Goal: Transaction & Acquisition: Purchase product/service

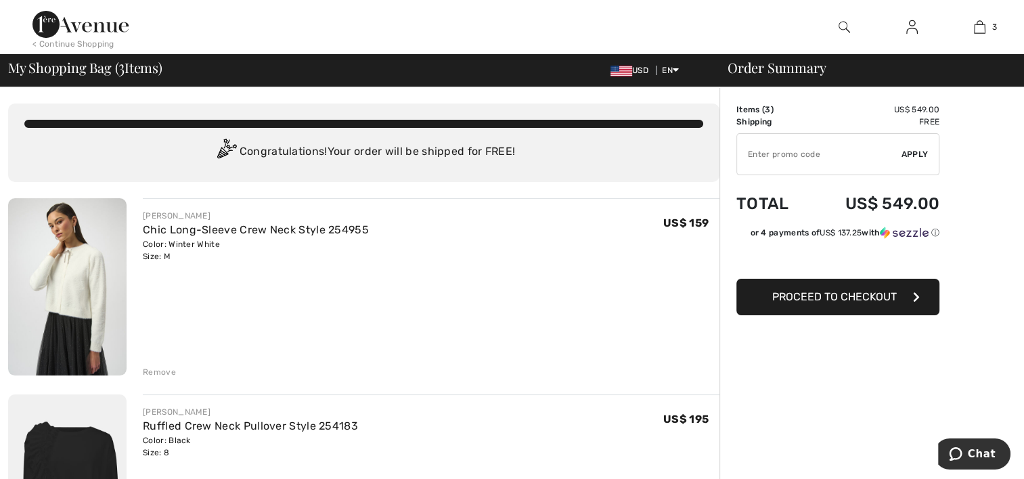
click at [160, 372] on div "Remove" at bounding box center [159, 372] width 33 height 12
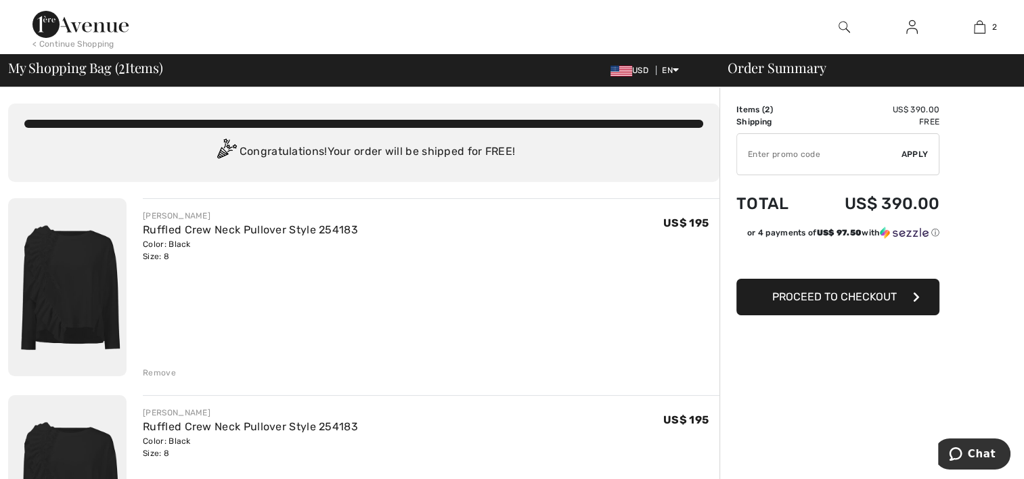
click at [171, 374] on div "Remove" at bounding box center [159, 373] width 33 height 12
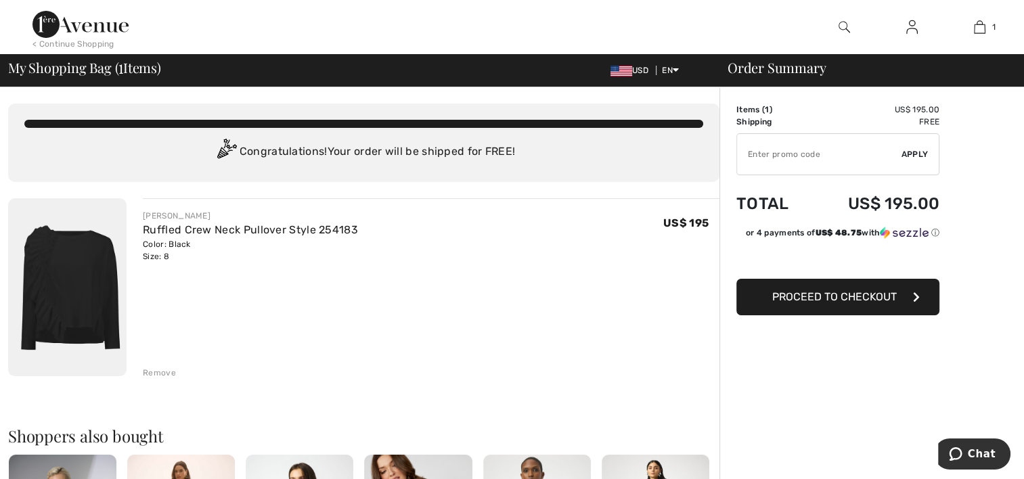
click at [171, 374] on div "Remove" at bounding box center [159, 373] width 33 height 12
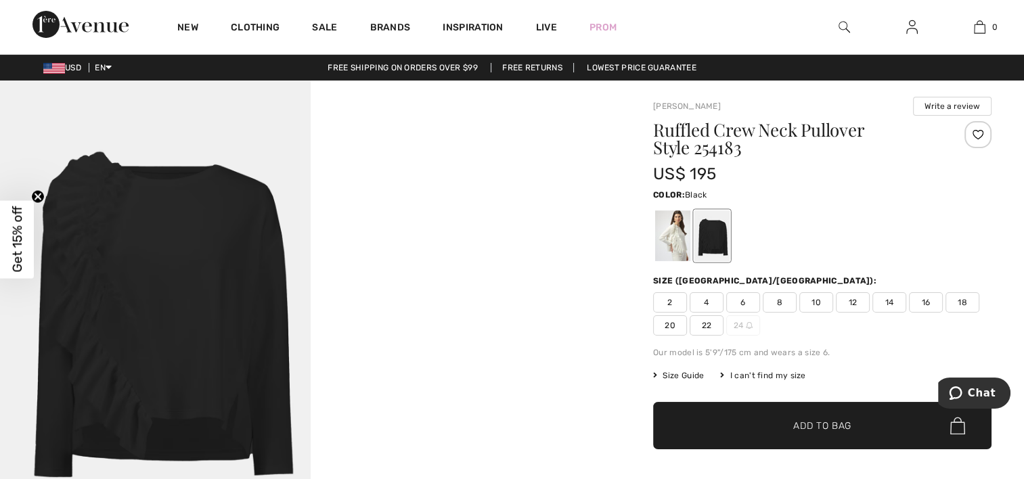
click at [777, 299] on span "8" at bounding box center [780, 302] width 34 height 20
click at [758, 426] on span "✔ Added to Bag Add to Bag" at bounding box center [822, 425] width 339 height 47
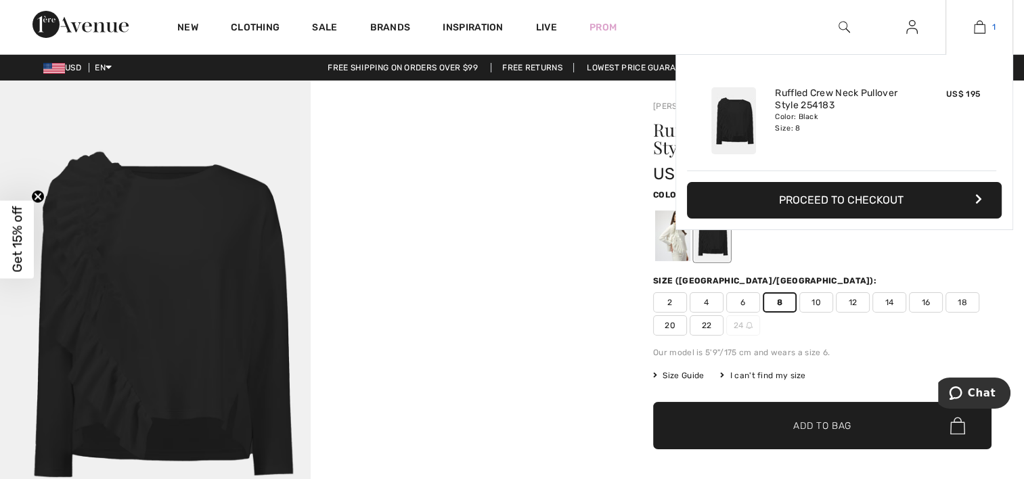
click at [977, 23] on img at bounding box center [980, 27] width 12 height 16
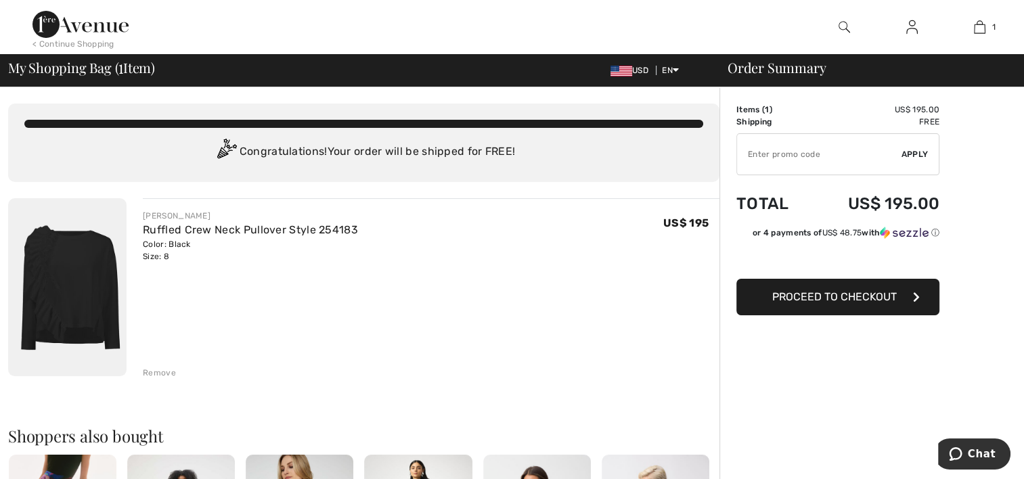
click at [162, 377] on div "Remove" at bounding box center [159, 373] width 33 height 12
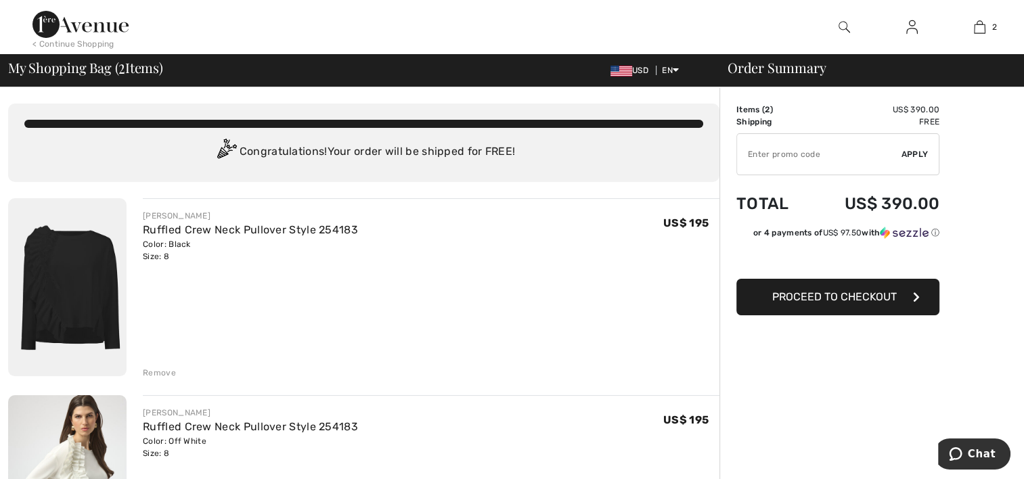
click at [150, 368] on div "Remove" at bounding box center [159, 373] width 33 height 12
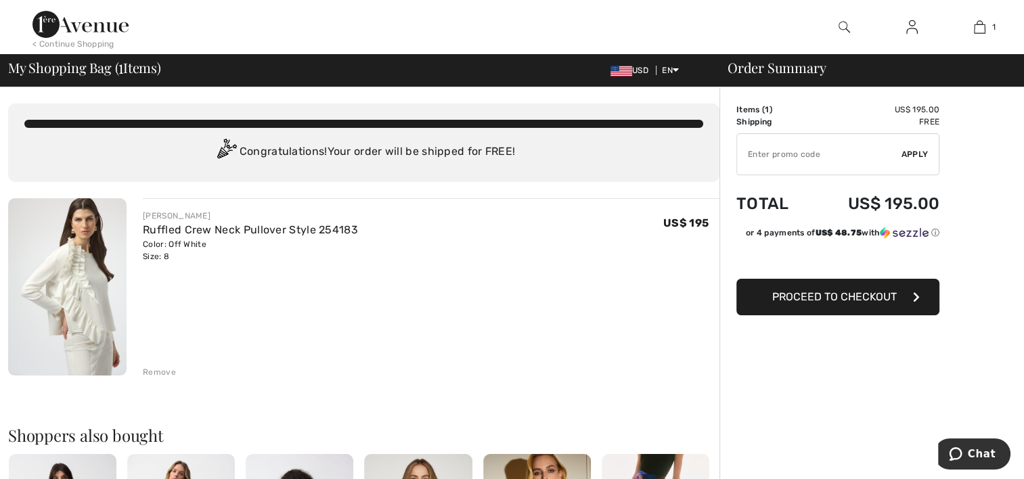
click at [831, 295] on span "Proceed to Checkout" at bounding box center [834, 296] width 125 height 13
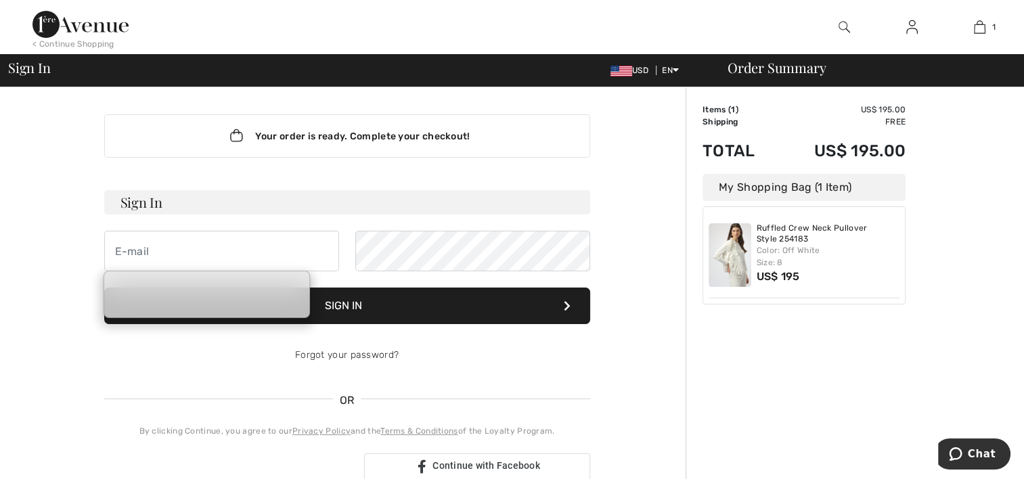
click at [167, 245] on input "email" at bounding box center [221, 251] width 235 height 41
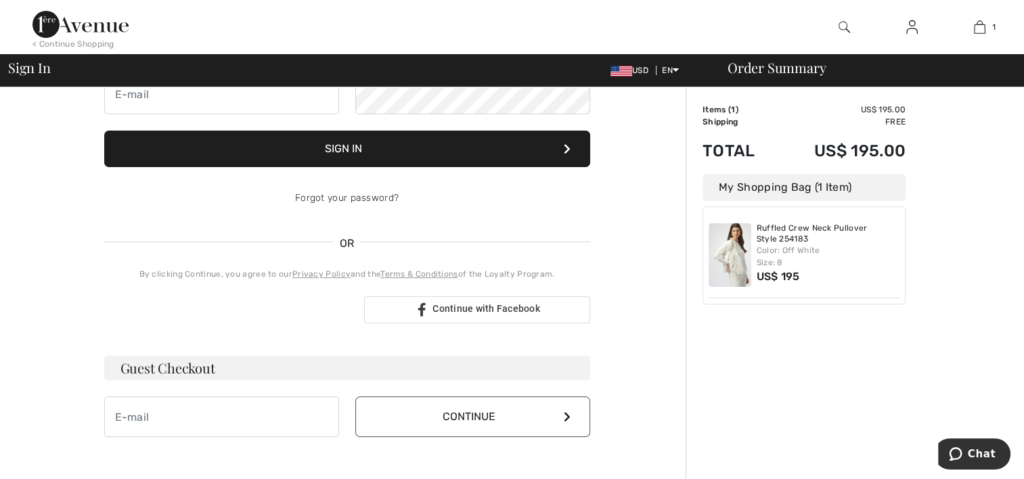
scroll to position [182, 0]
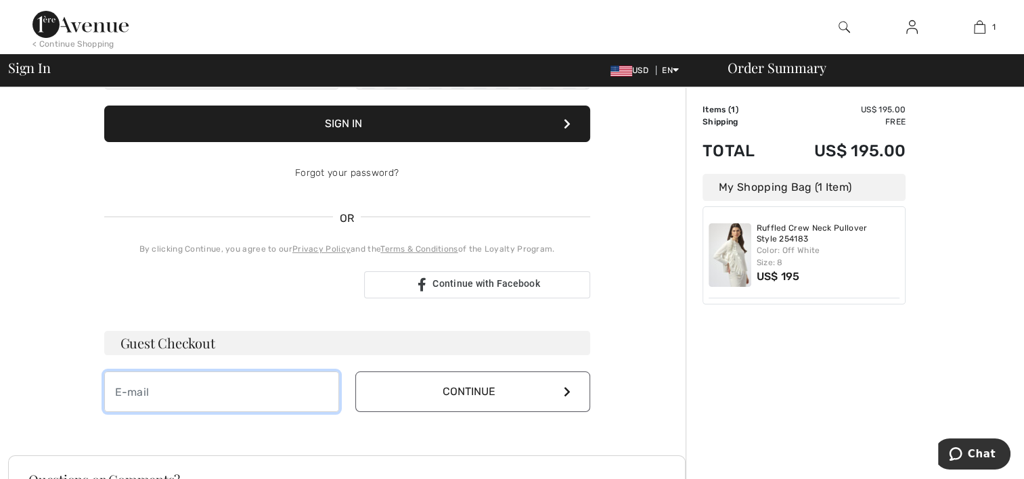
click at [182, 392] on input "email" at bounding box center [221, 392] width 235 height 41
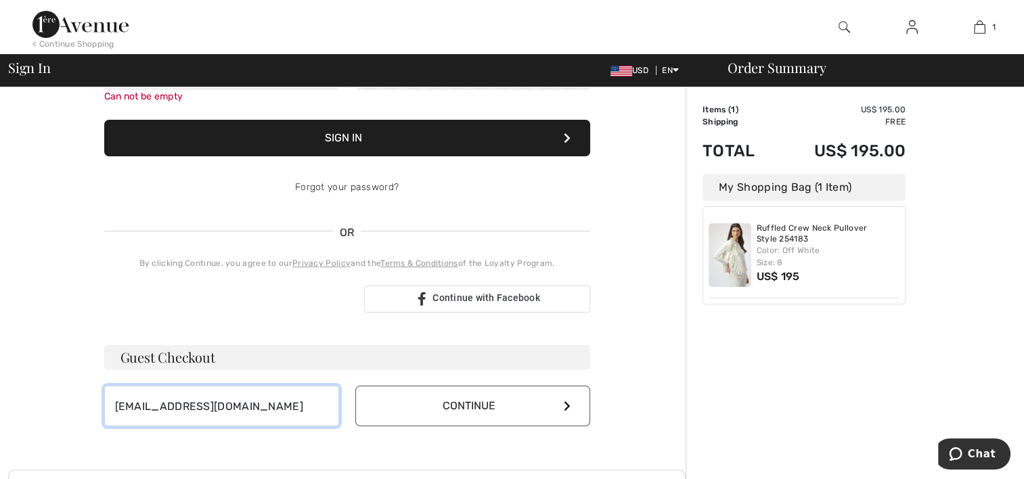
type input "[EMAIL_ADDRESS][DOMAIN_NAME]"
click at [567, 407] on icon at bounding box center [567, 406] width 7 height 11
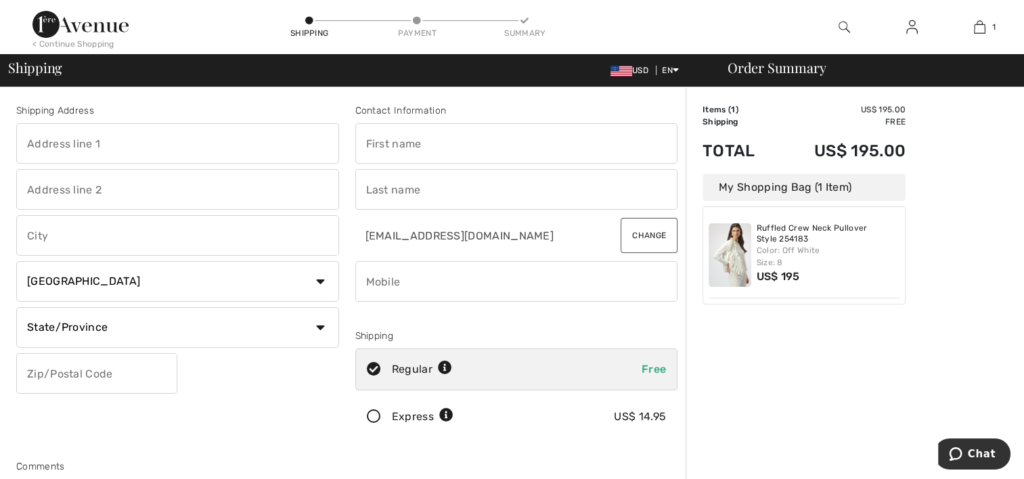
click at [136, 143] on input "text" at bounding box center [177, 143] width 323 height 41
type input "[STREET_ADDRESS][US_STATE]"
click at [65, 244] on input "text" at bounding box center [177, 235] width 323 height 41
type input "Winston-Salem"
click at [322, 285] on select "Country Canada United States Afghanistan Aland Islands Albania Algeria American…" at bounding box center [177, 281] width 323 height 41
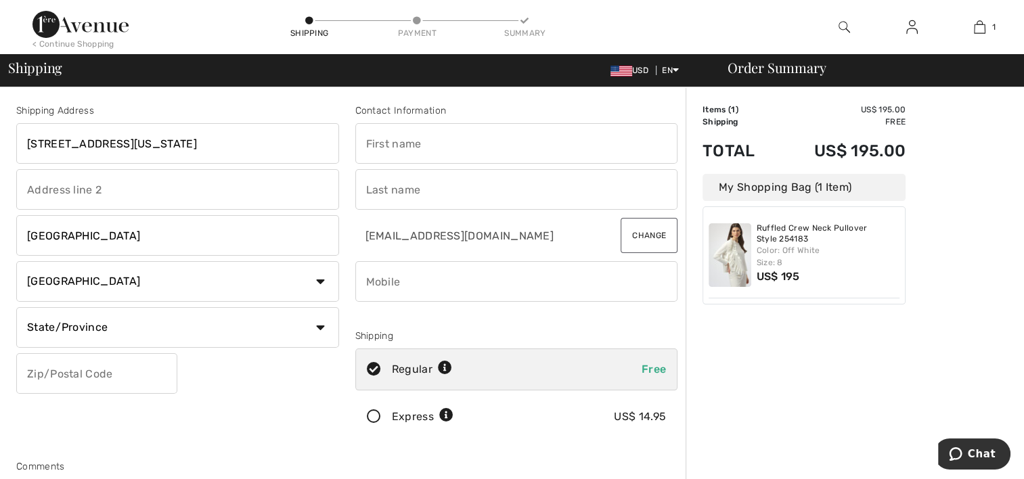
select select "US"
click at [16, 261] on select "Country Canada United States Afghanistan Aland Islands Albania Algeria American…" at bounding box center [177, 281] width 323 height 41
click at [75, 234] on input "Winston-Salem" at bounding box center [177, 235] width 323 height 41
type input "Winston Salem"
click at [324, 327] on select "State/Province Alabama Alaska American Samoa Arizona Arkansas California Colora…" at bounding box center [177, 327] width 323 height 41
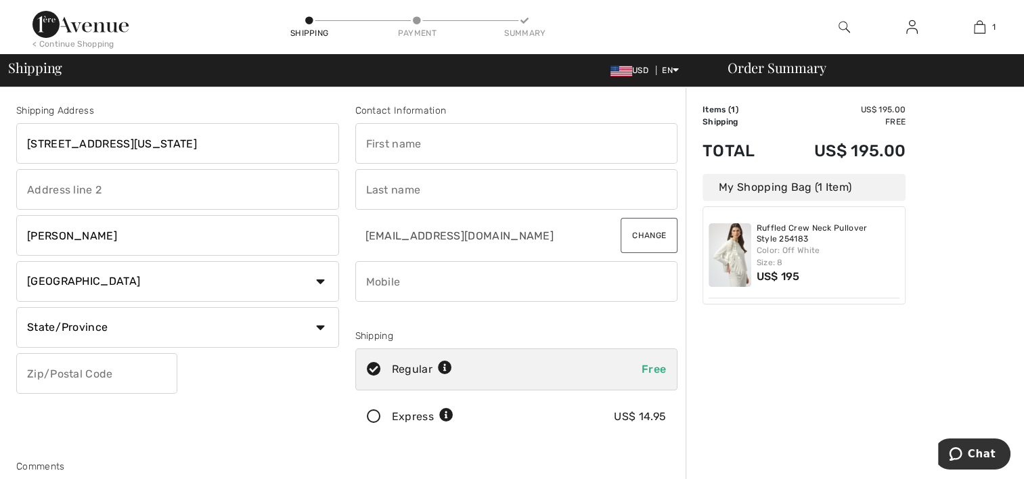
select select "NC"
click at [16, 307] on select "State/Province Alabama Alaska American Samoa Arizona Arkansas California Colora…" at bounding box center [177, 327] width 323 height 41
click at [137, 374] on input "text" at bounding box center [96, 373] width 161 height 41
type input "27104"
click at [451, 150] on input "text" at bounding box center [516, 143] width 323 height 41
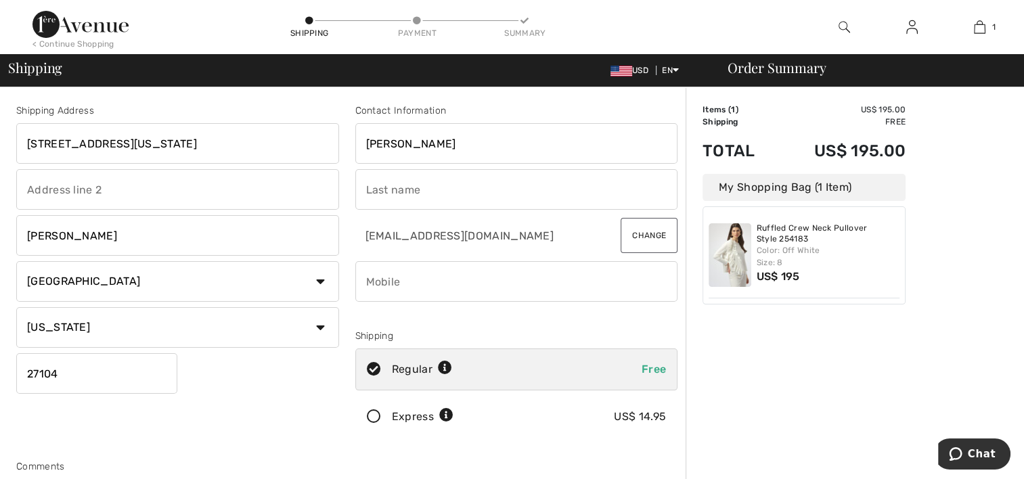
type input "Ellen"
click at [425, 183] on input "text" at bounding box center [516, 189] width 323 height 41
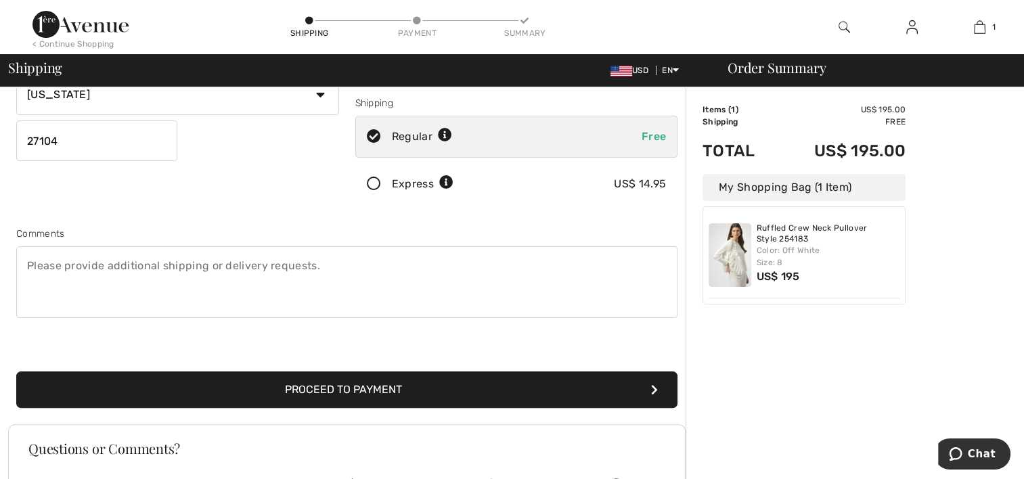
scroll to position [258, 0]
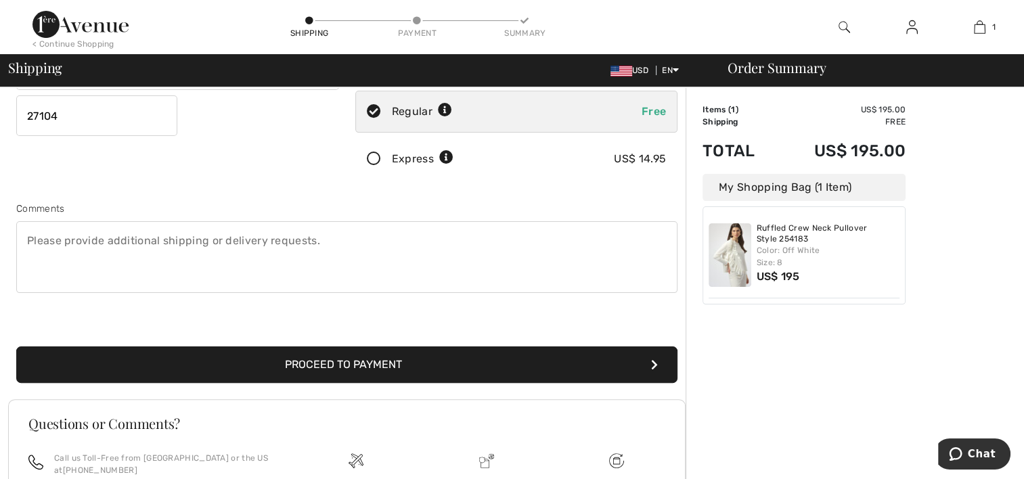
type input "Kutcher"
click at [256, 353] on button "Proceed to Payment" at bounding box center [346, 365] width 661 height 37
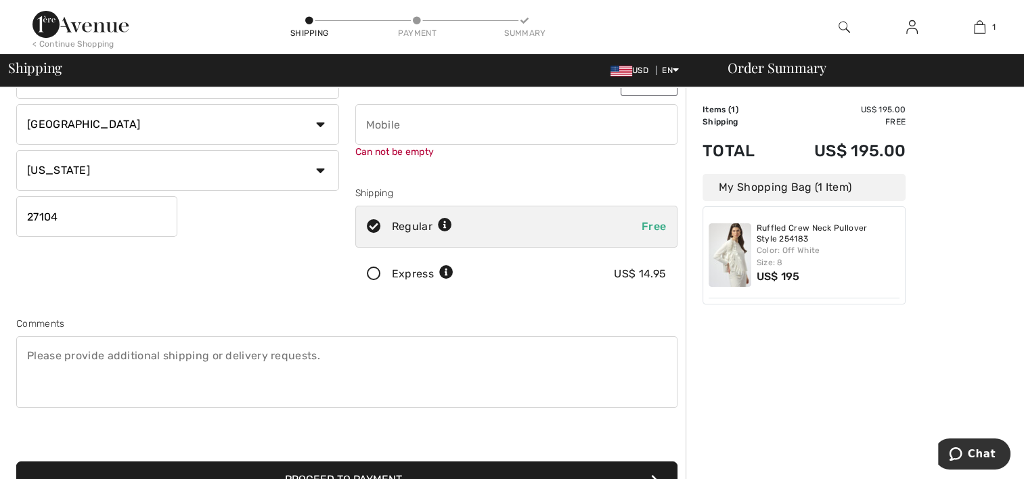
scroll to position [152, 0]
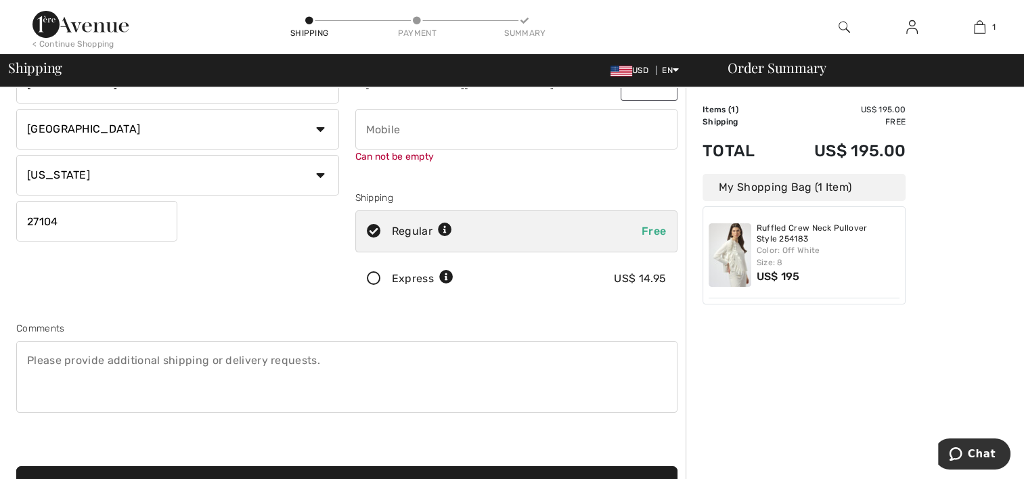
click at [410, 125] on input "phone" at bounding box center [516, 129] width 323 height 41
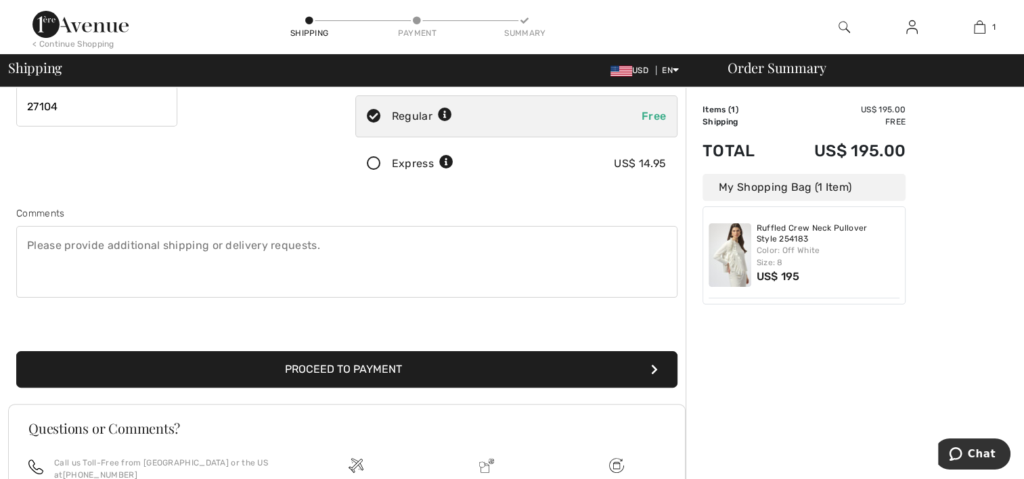
scroll to position [286, 0]
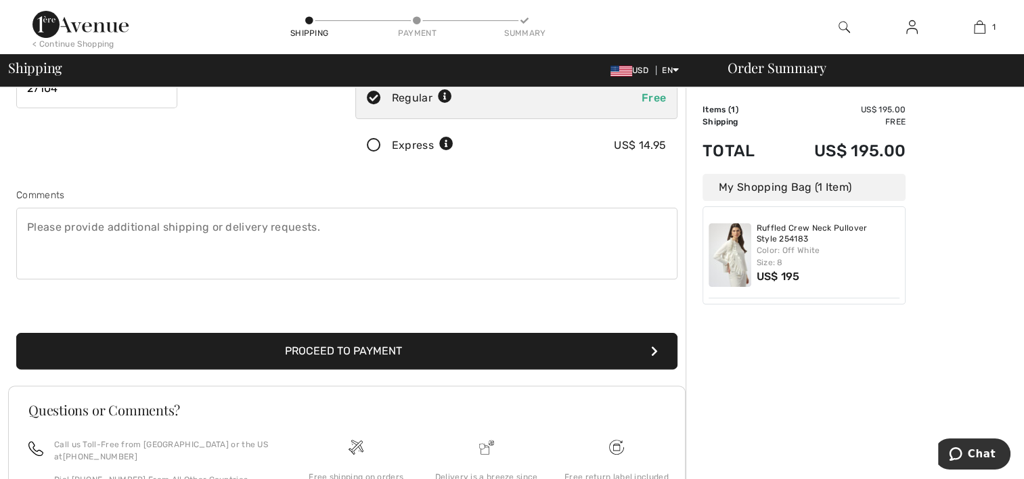
type input "3367233459"
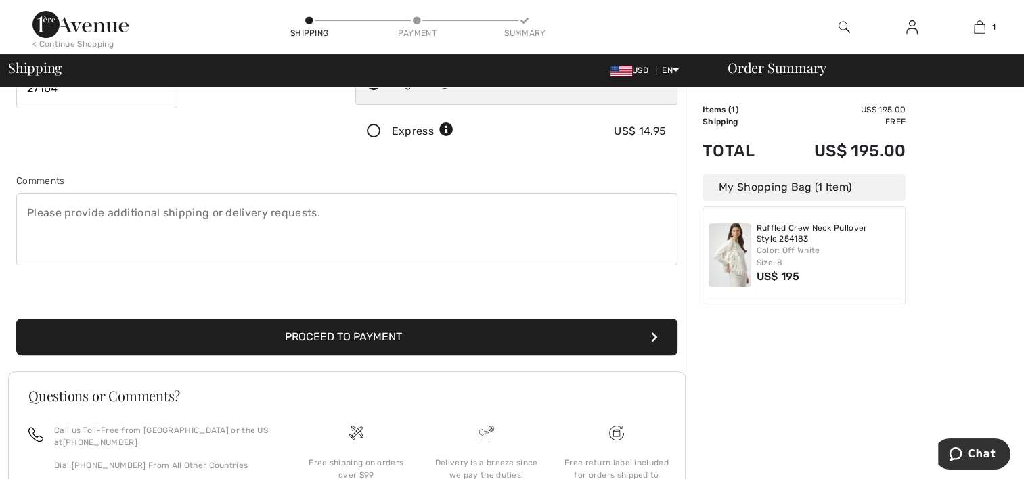
click at [395, 355] on div "Shipping Address 1948 Georgia Ave. Winston Salem Country Canada United States A…" at bounding box center [347, 78] width 678 height 586
click at [412, 329] on button "Proceed to Payment" at bounding box center [346, 337] width 661 height 37
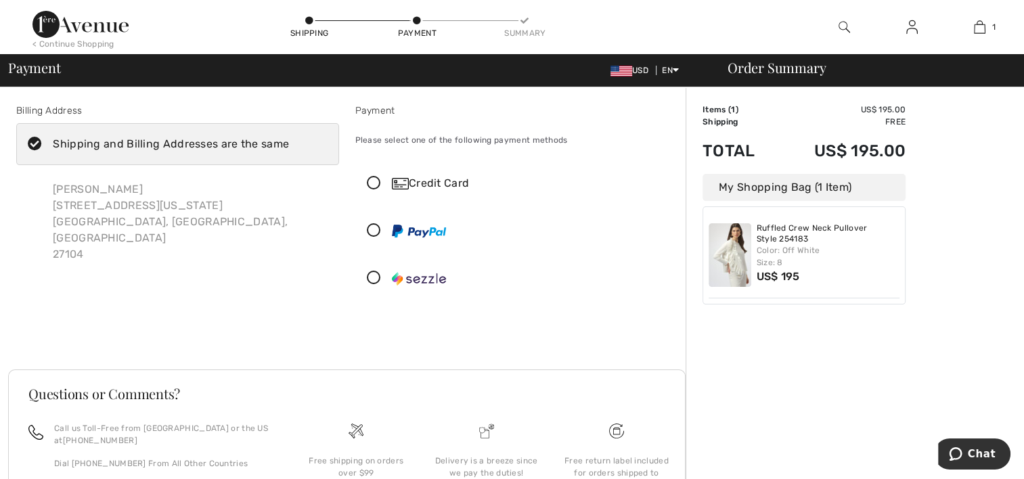
click at [372, 181] on icon at bounding box center [374, 184] width 36 height 14
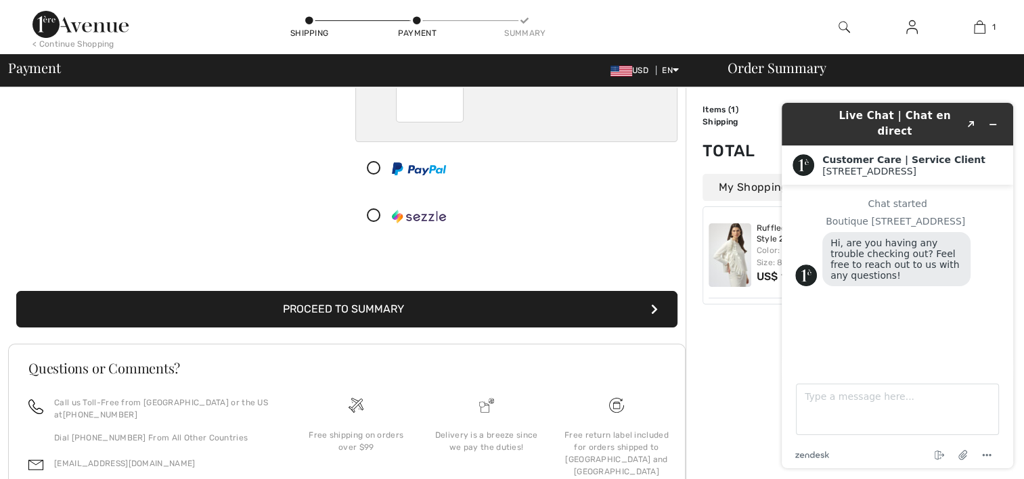
scroll to position [222, 0]
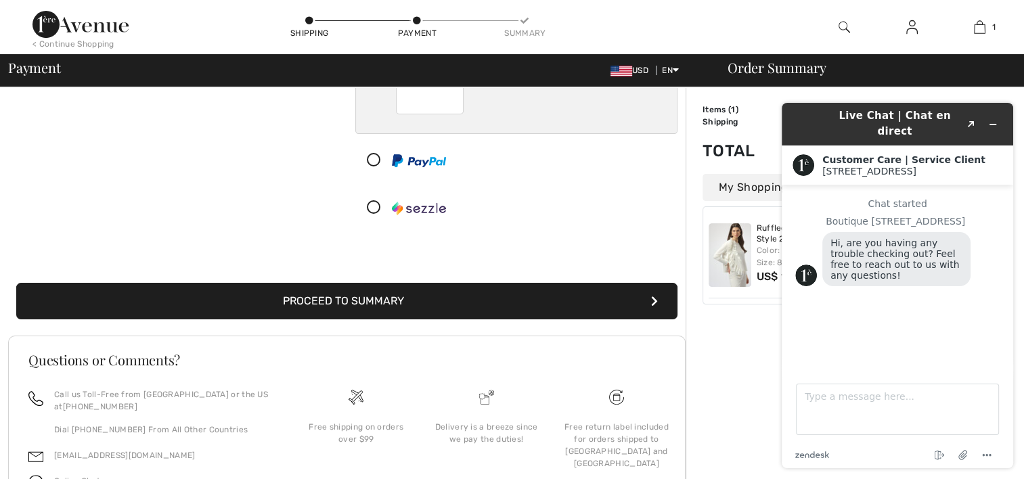
click at [325, 304] on button "Proceed to Summary" at bounding box center [346, 301] width 661 height 37
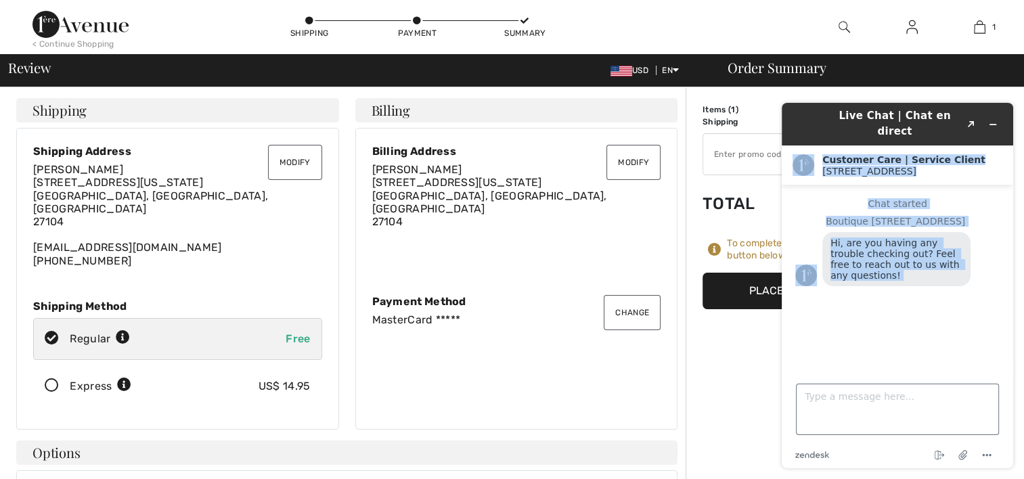
drag, startPoint x: 986, startPoint y: 97, endPoint x: 900, endPoint y: 326, distance: 244.1
click at [909, 393] on div "Live Chat | Chat en direct Created with Sketch. Customer Care | Service Client …" at bounding box center [897, 285] width 253 height 387
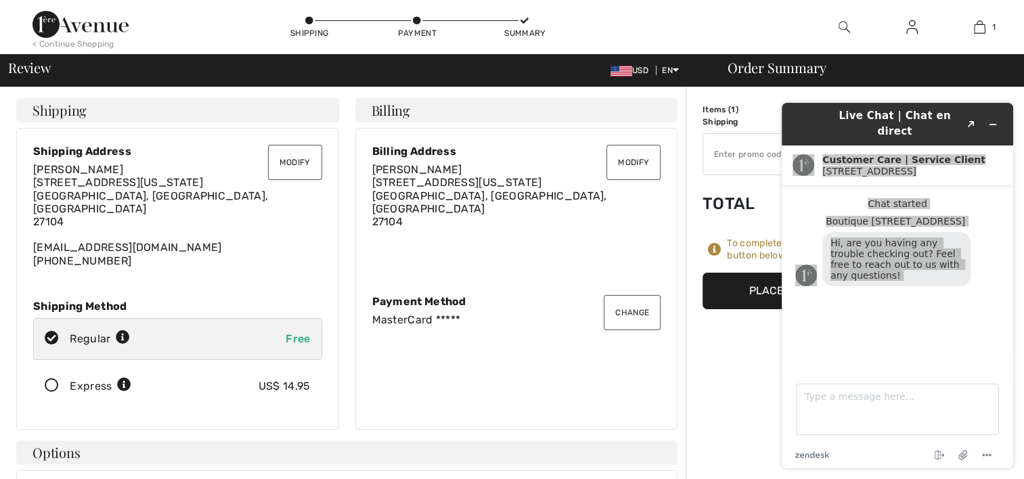
click at [517, 210] on div "[PERSON_NAME] [STREET_ADDRESS][US_STATE] [GEOGRAPHIC_DATA], [GEOGRAPHIC_DATA], …" at bounding box center [516, 195] width 289 height 65
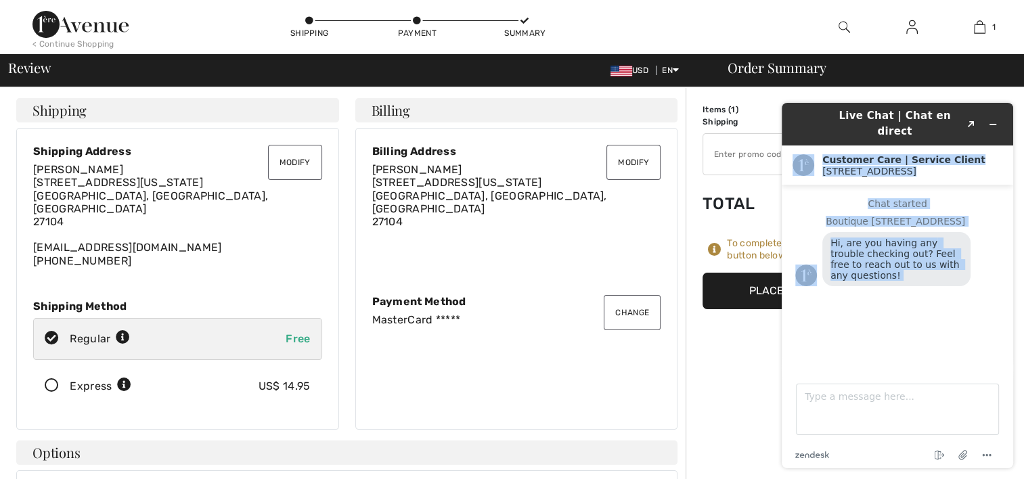
click at [938, 337] on div "Chat started Boutique [GEOGRAPHIC_DATA], are you having any trouble checking ou…" at bounding box center [898, 272] width 204 height 149
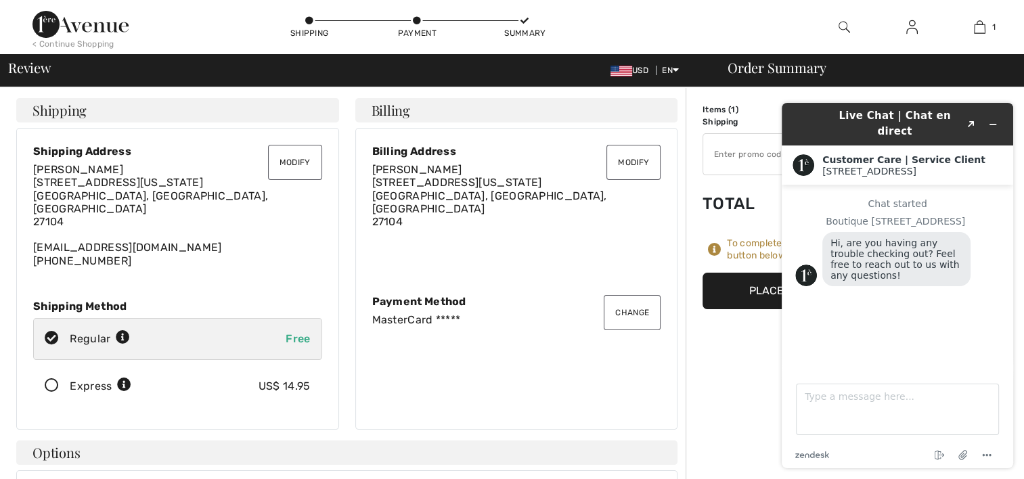
click at [1011, 109] on header "Live Chat | Chat en direct Created with Sketch." at bounding box center [898, 124] width 232 height 43
click at [707, 116] on td "Shipping" at bounding box center [740, 122] width 74 height 12
click at [705, 116] on td "Shipping" at bounding box center [740, 122] width 74 height 12
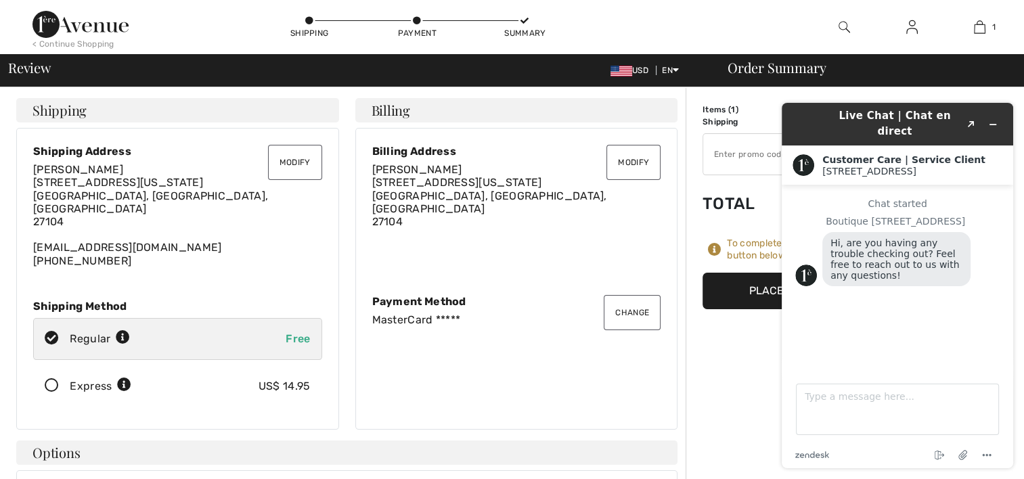
click at [459, 241] on div "Billing Address Ellen Kutcher 1948 Georgia Ave. Winston Salem, NC, US 27104" at bounding box center [516, 212] width 289 height 134
click at [991, 120] on icon "Minimize widget" at bounding box center [992, 124] width 9 height 9
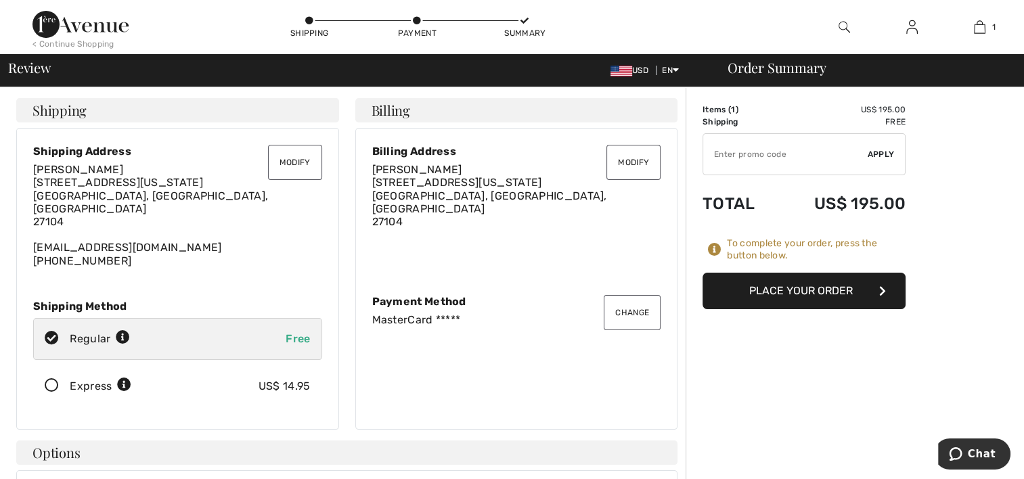
click at [859, 299] on button "Place Your Order" at bounding box center [804, 291] width 203 height 37
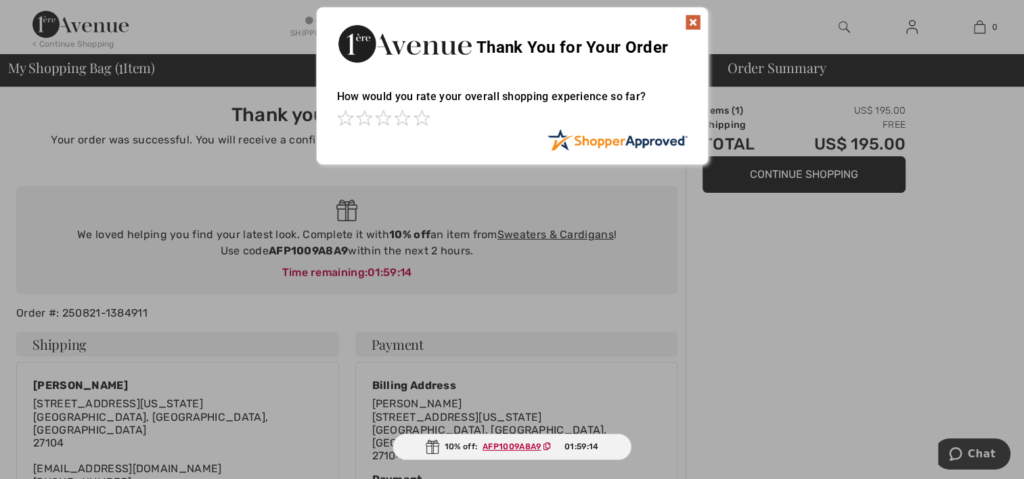
click at [695, 15] on img at bounding box center [693, 22] width 16 height 16
